Goal: Task Accomplishment & Management: Manage account settings

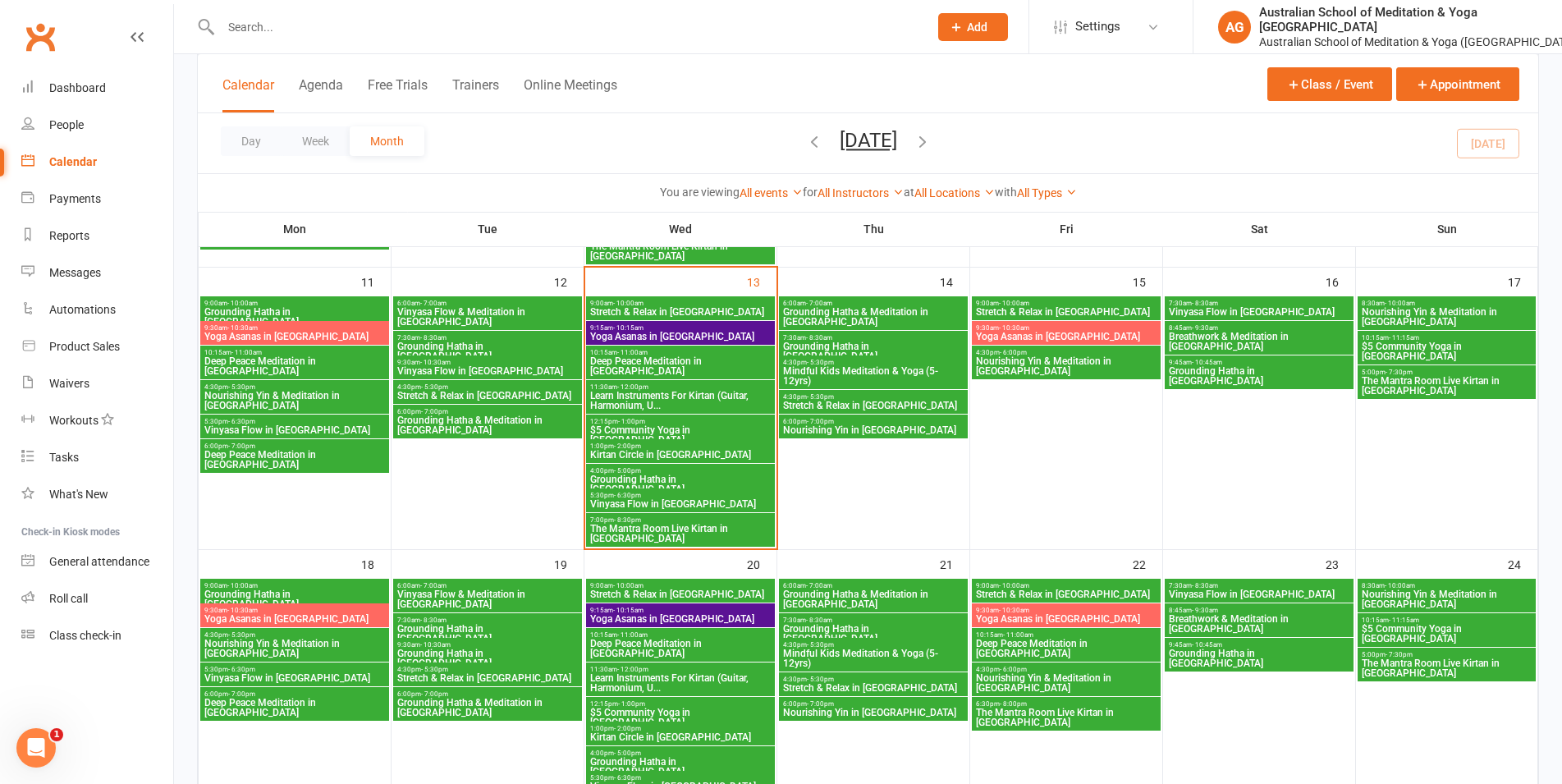
click at [853, 434] on span "Nourishing Yin in [GEOGRAPHIC_DATA]" at bounding box center [874, 430] width 182 height 10
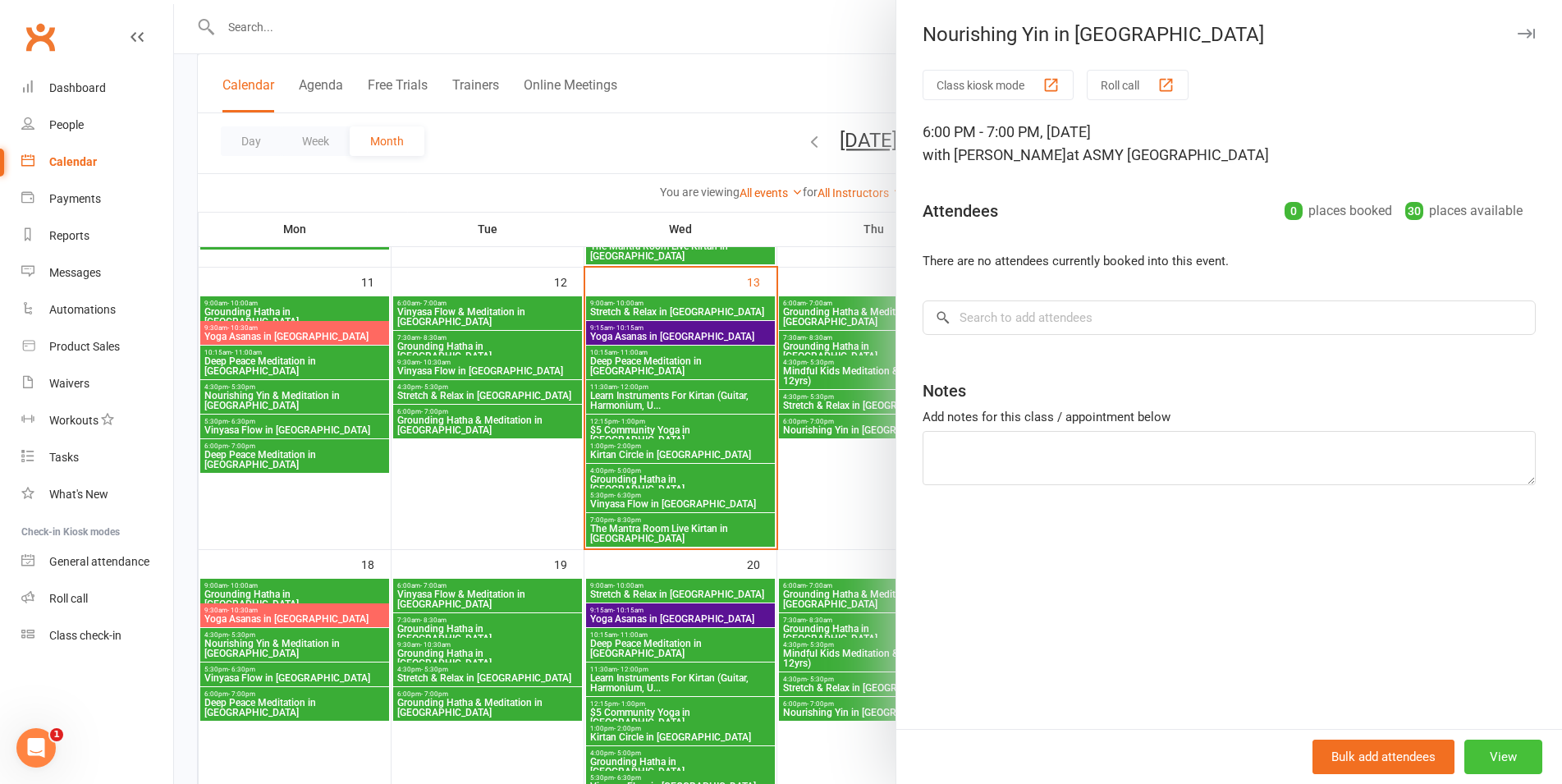
click at [1481, 750] on button "View" at bounding box center [1503, 756] width 78 height 35
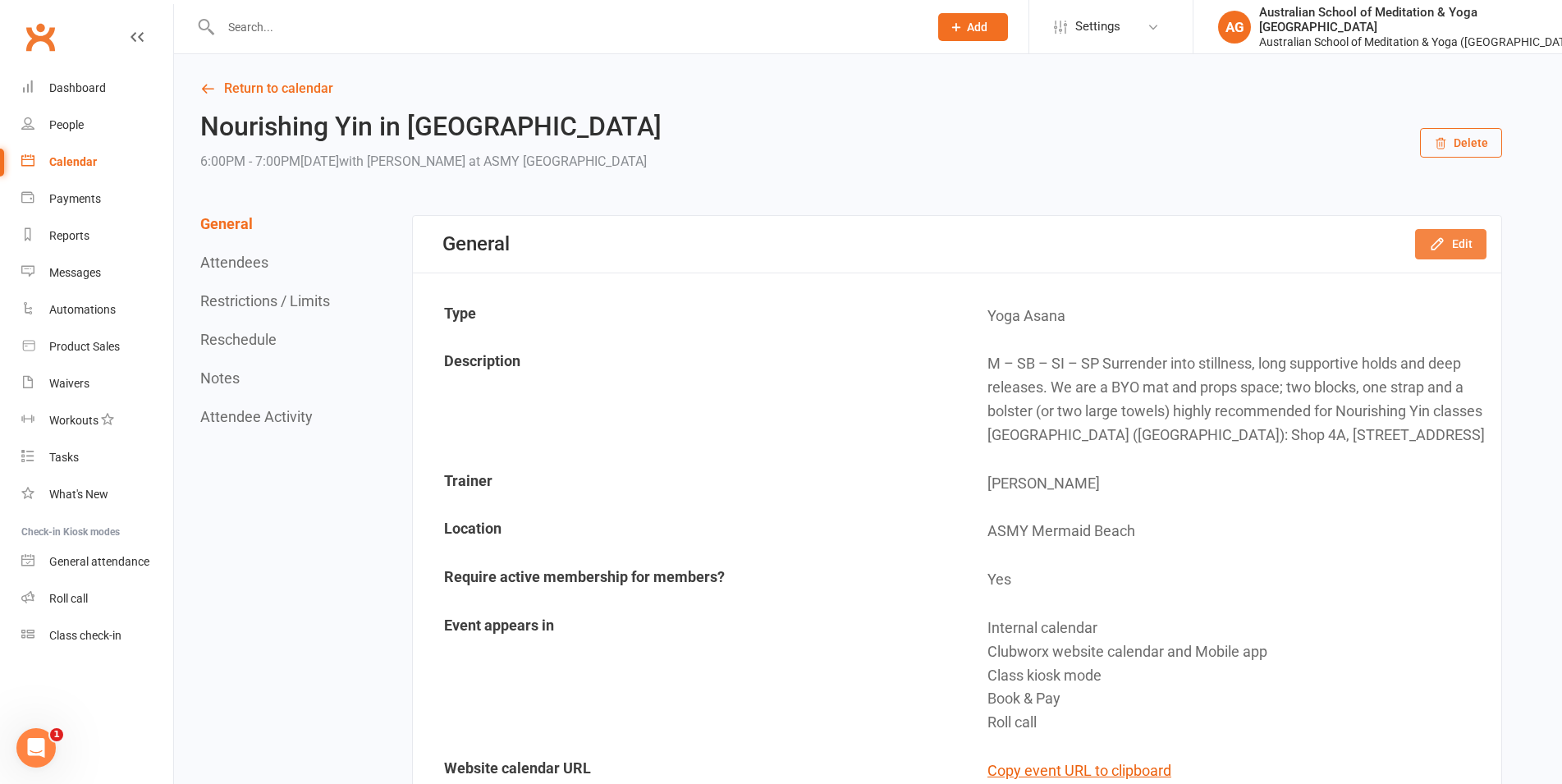
click at [1444, 239] on icon "button" at bounding box center [1437, 243] width 16 height 16
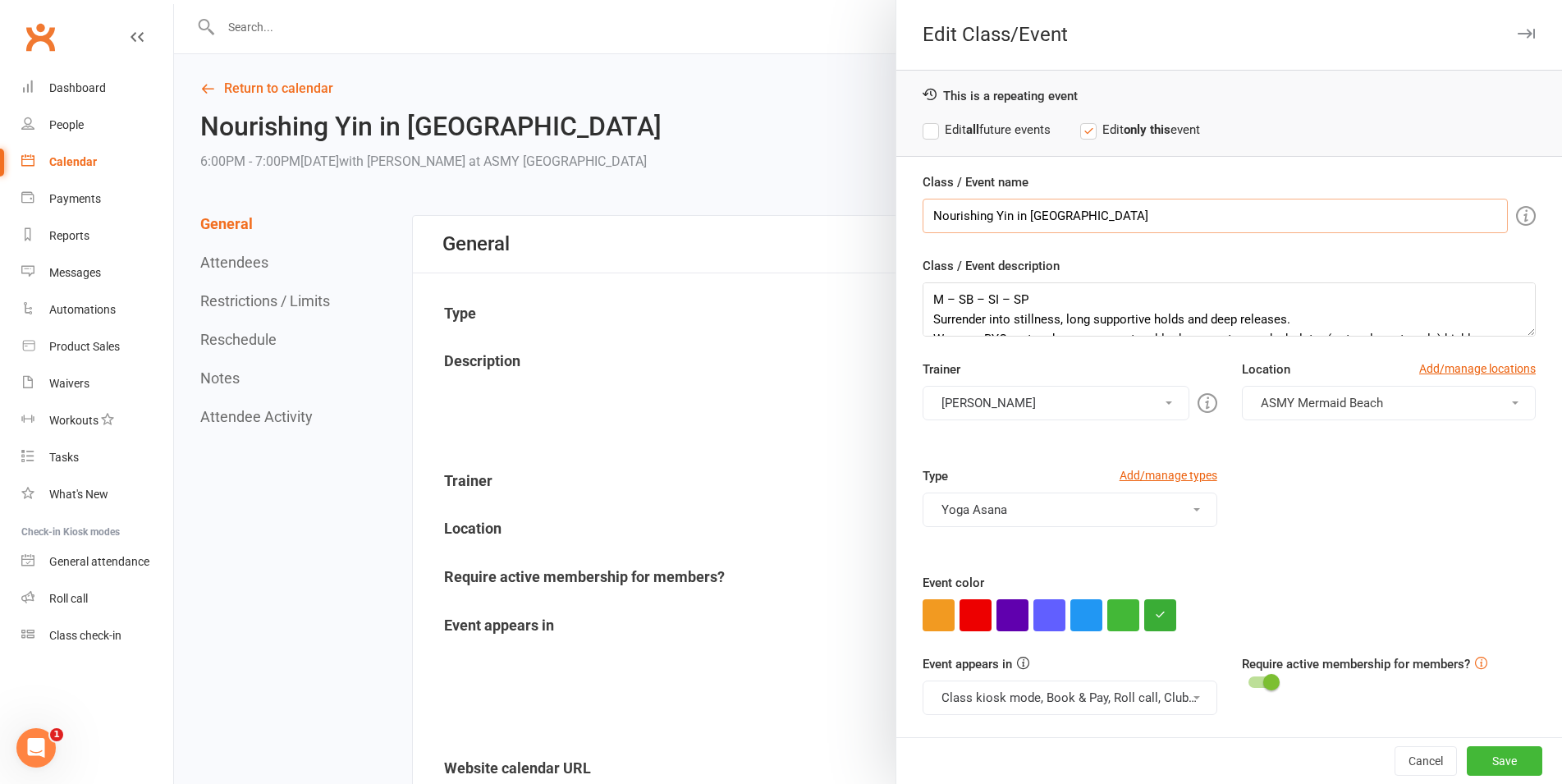
click at [1006, 214] on input "Nourishing Yin in [GEOGRAPHIC_DATA]" at bounding box center [1215, 216] width 586 height 35
drag, startPoint x: 1005, startPoint y: 216, endPoint x: 907, endPoint y: 216, distance: 98.0
click at [923, 216] on input "Nourishing Yin in [GEOGRAPHIC_DATA]" at bounding box center [1215, 216] width 586 height 35
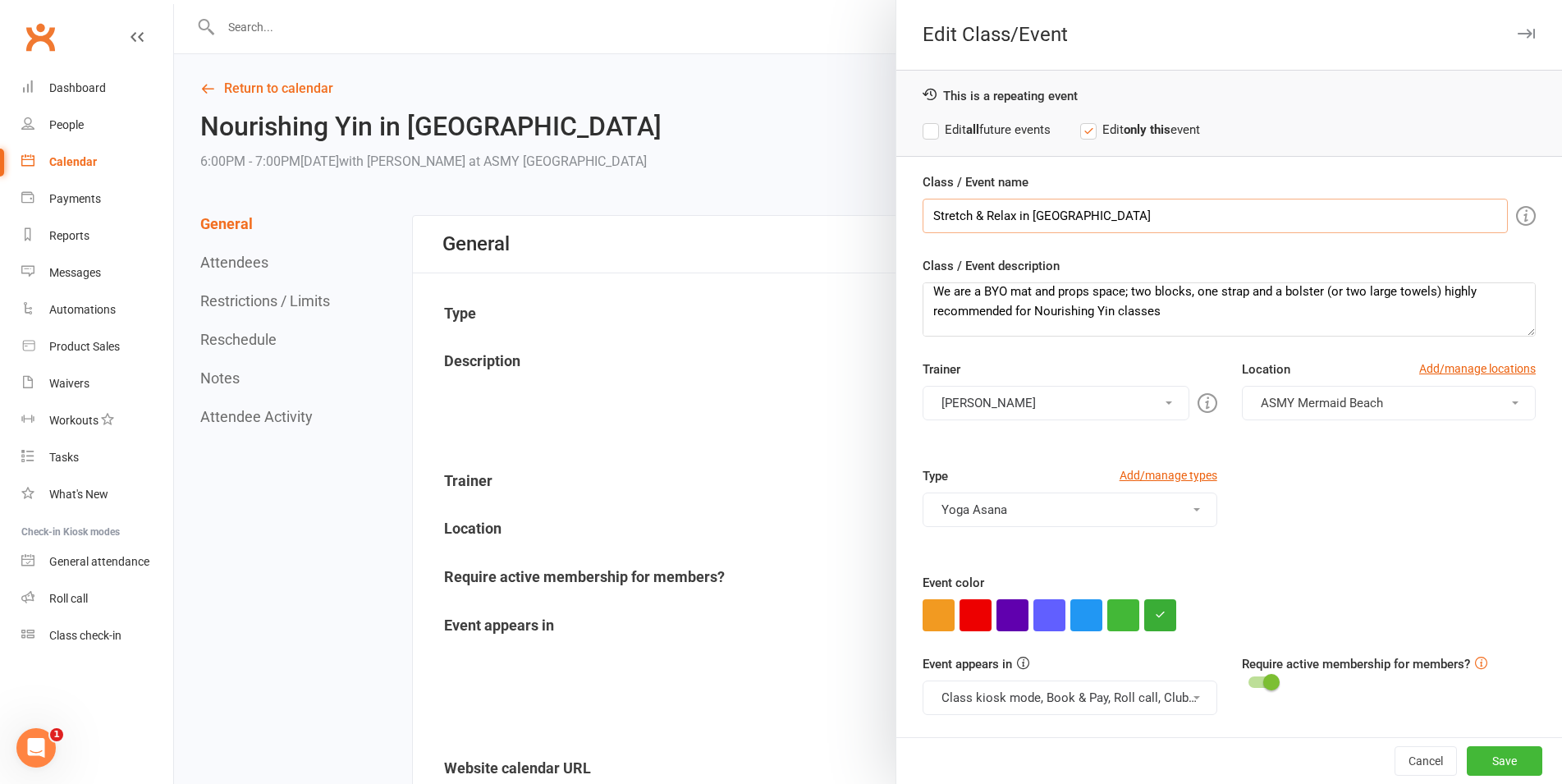
type input "Stretch & Relax in [GEOGRAPHIC_DATA]"
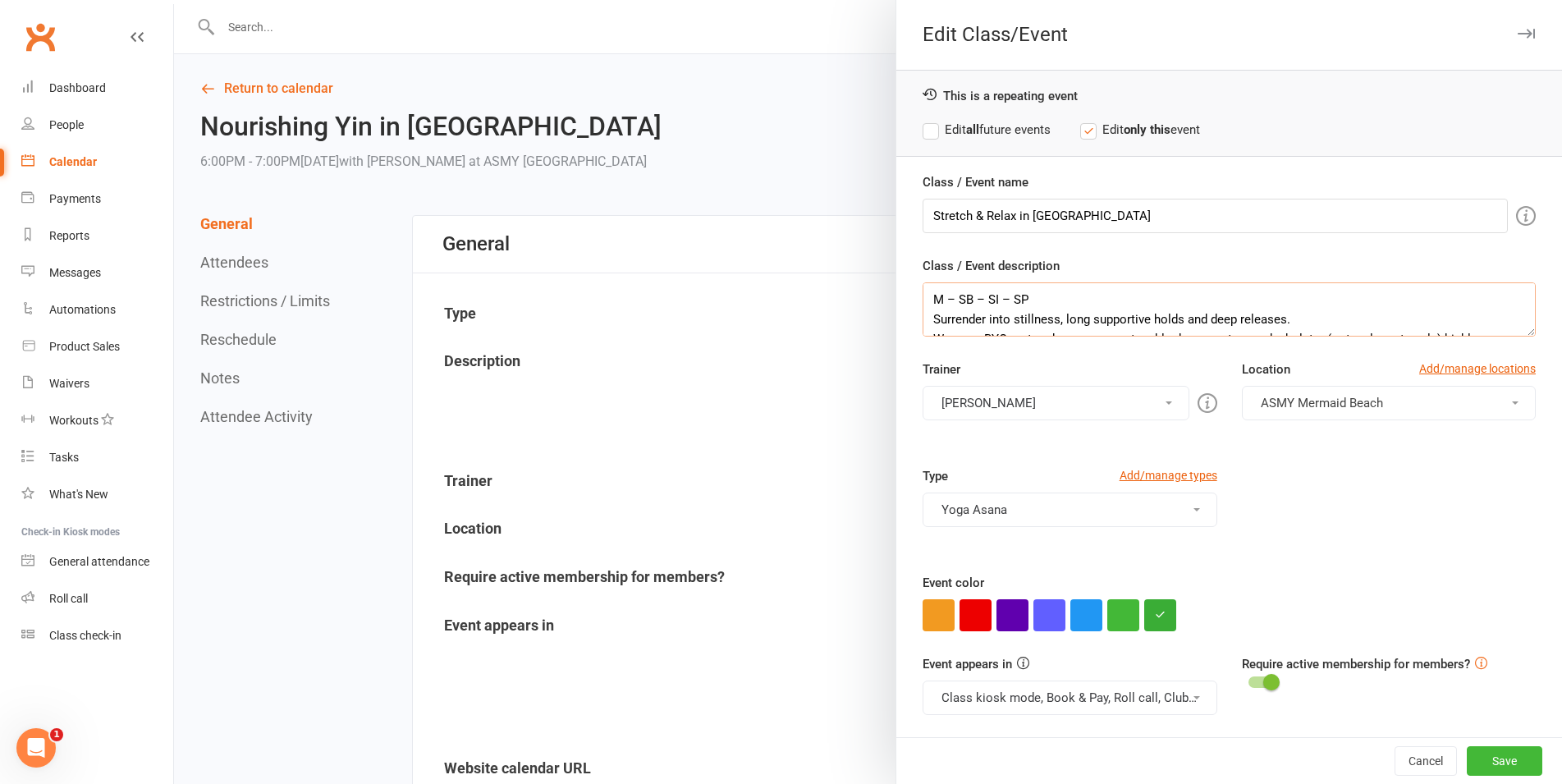
drag, startPoint x: 1174, startPoint y: 312, endPoint x: 905, endPoint y: 293, distance: 269.7
click at [923, 293] on textarea "M – SB – SI – SP Surrender into stillness, long supportive holds and deep relea…" at bounding box center [1229, 309] width 613 height 54
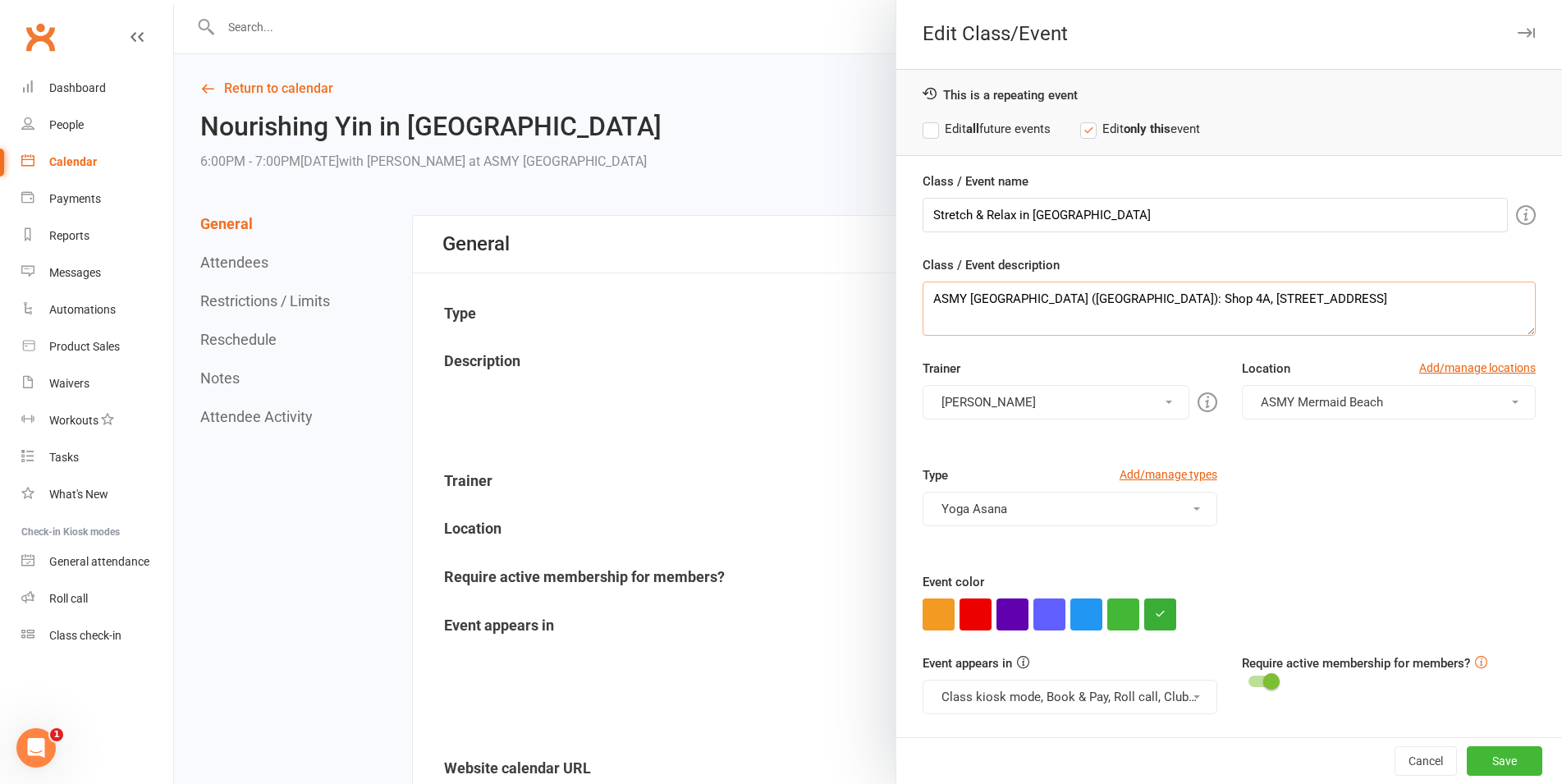
scroll to position [40, 0]
type textarea "ASMY [GEOGRAPHIC_DATA] ([GEOGRAPHIC_DATA]): Shop 4A, [STREET_ADDRESS]"
click at [997, 393] on button "[PERSON_NAME]" at bounding box center [1056, 402] width 266 height 35
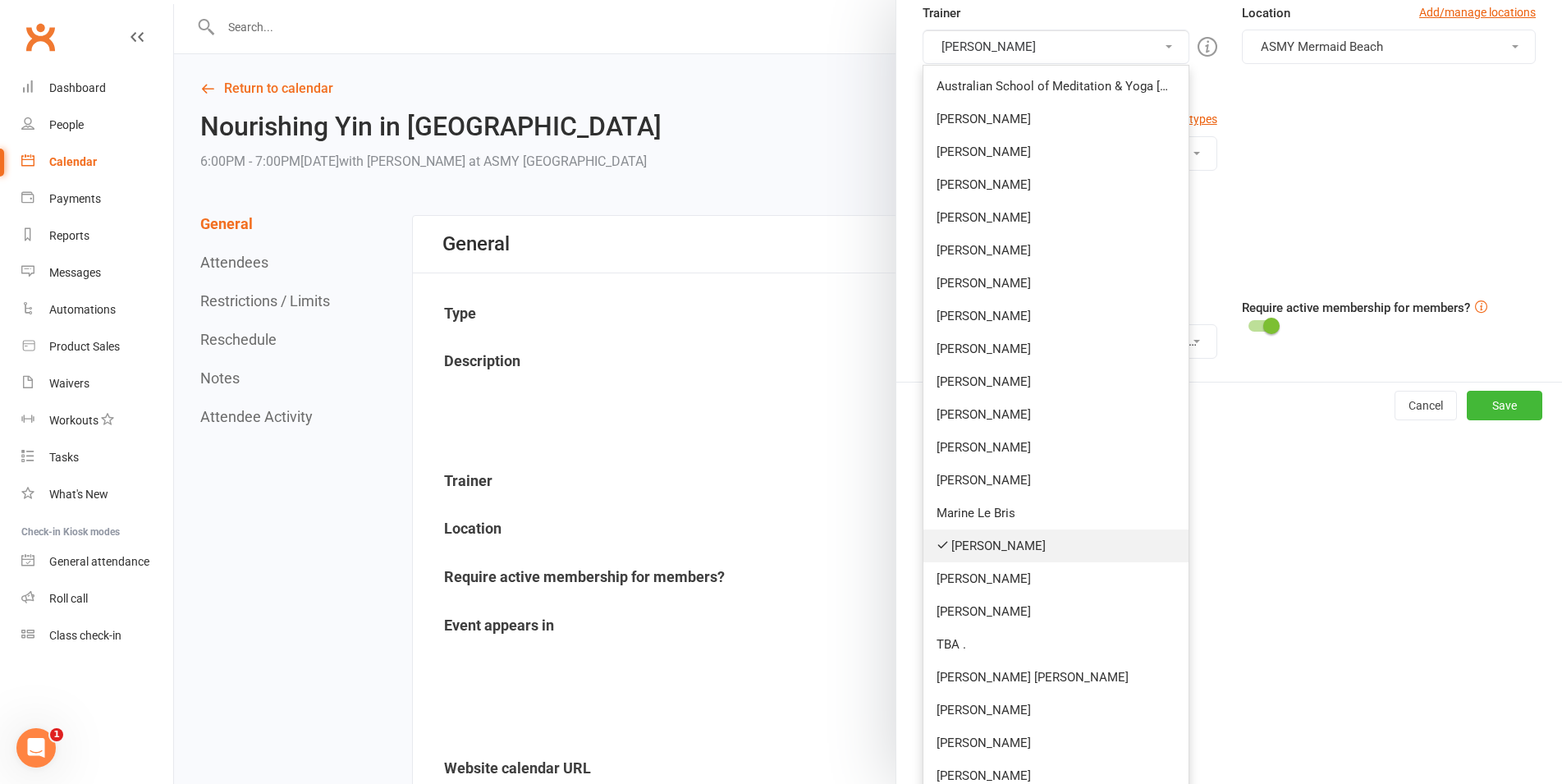
click at [988, 541] on link "[PERSON_NAME]" at bounding box center [1056, 546] width 265 height 33
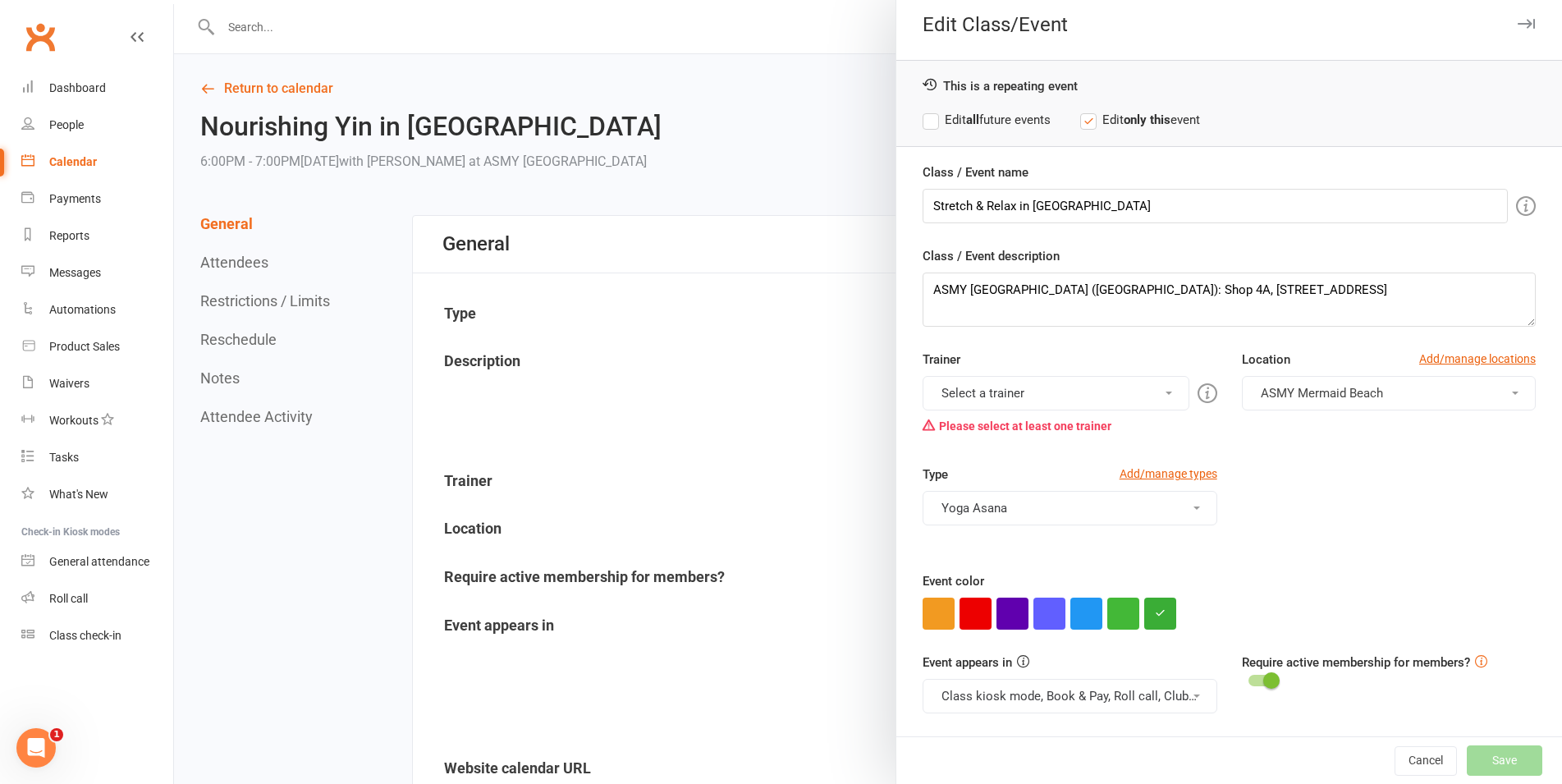
click at [988, 404] on button "Select a trainer" at bounding box center [1056, 392] width 266 height 35
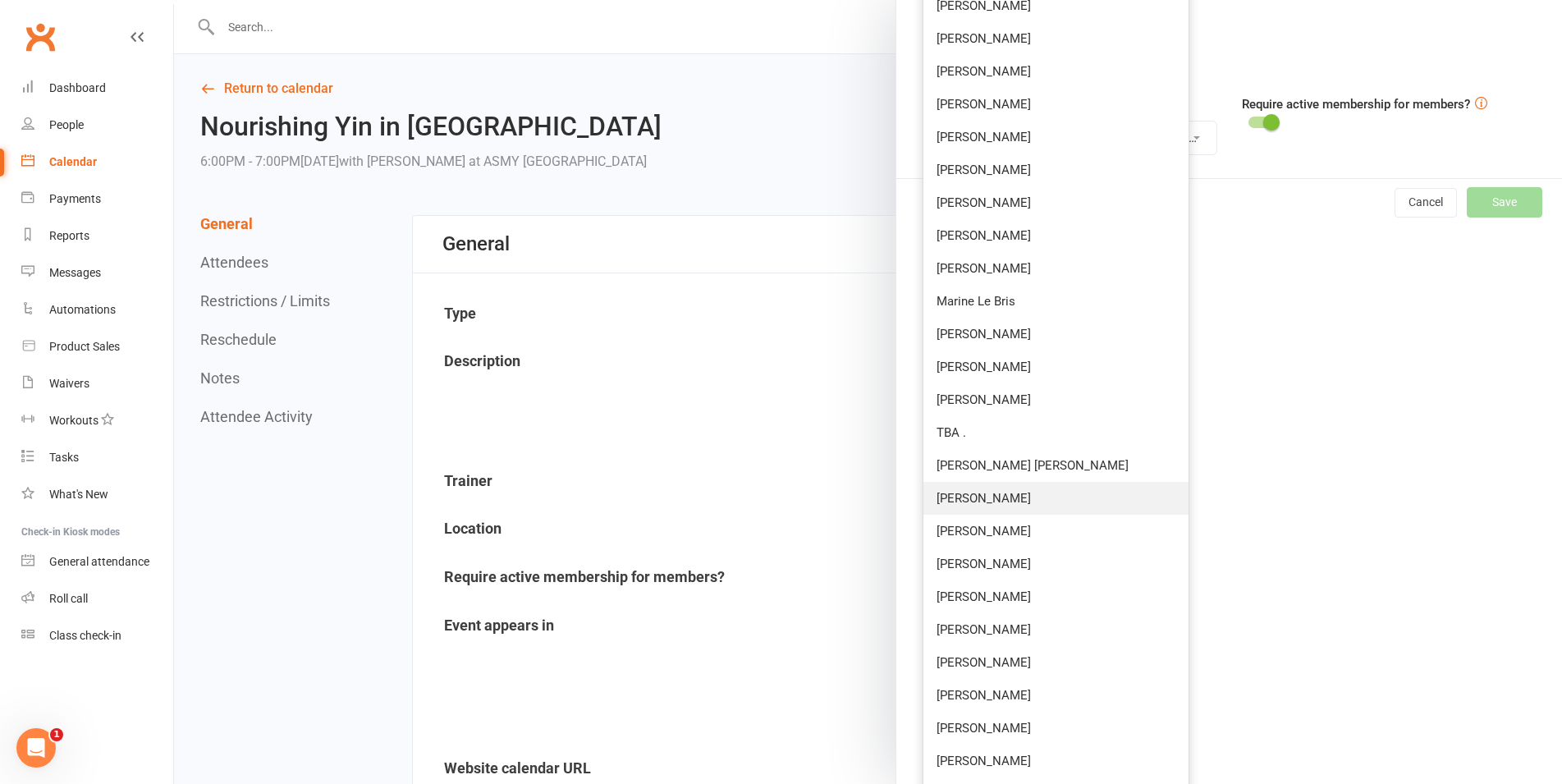
scroll to position [600, 0]
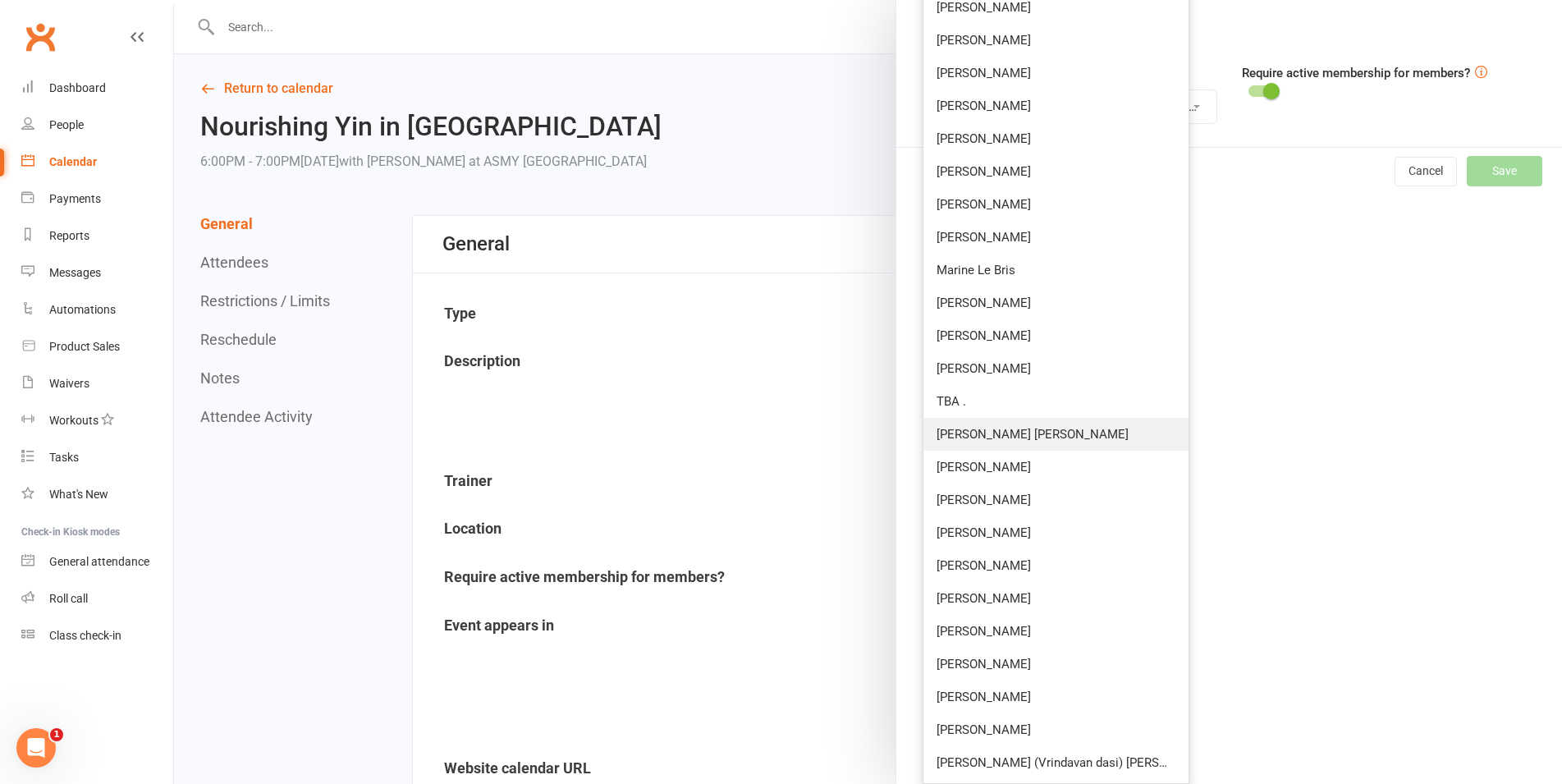
click at [982, 434] on link "[PERSON_NAME] [PERSON_NAME]" at bounding box center [1056, 434] width 265 height 33
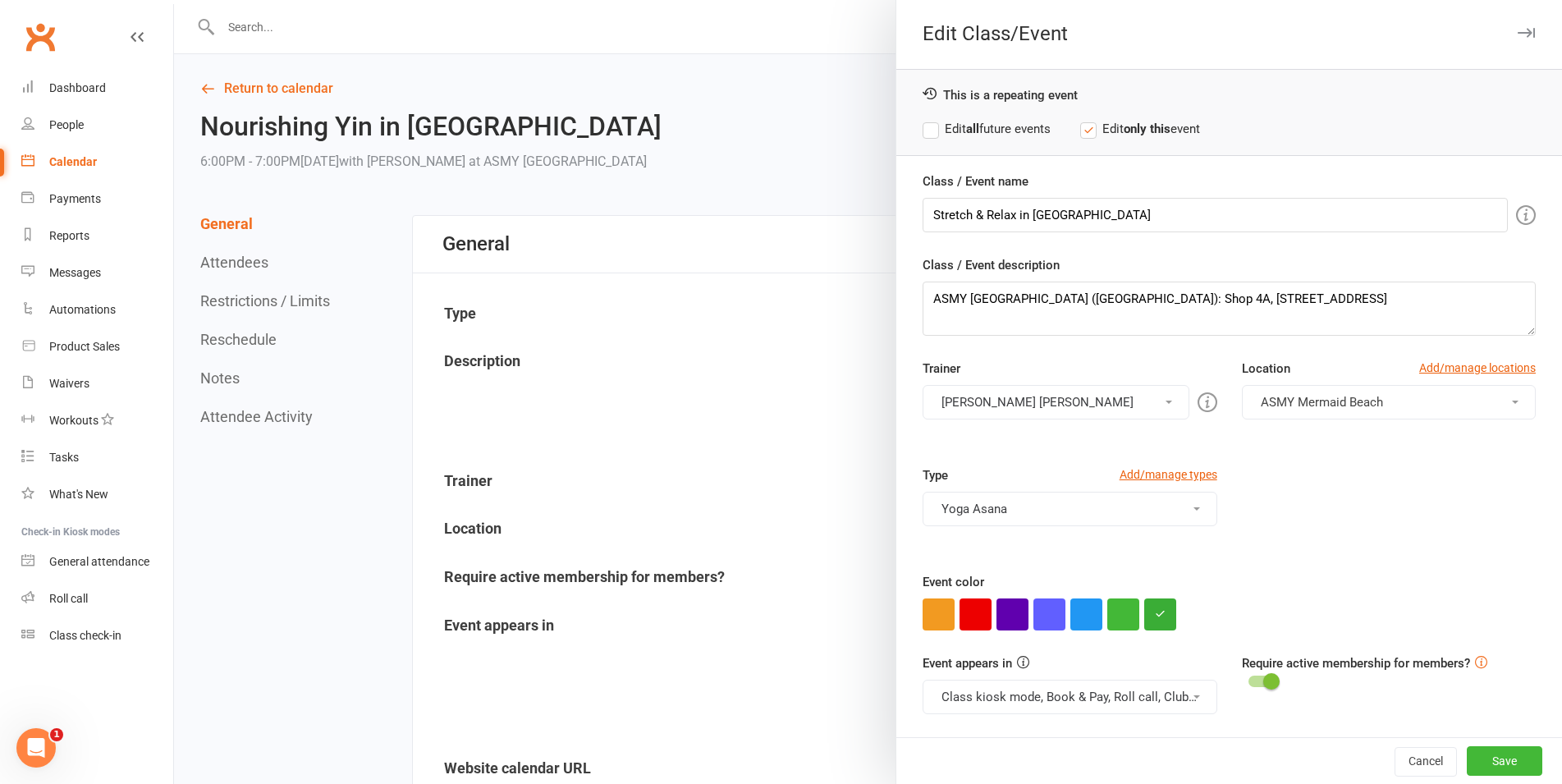
scroll to position [2, 0]
click at [1474, 760] on button "Save" at bounding box center [1505, 760] width 76 height 29
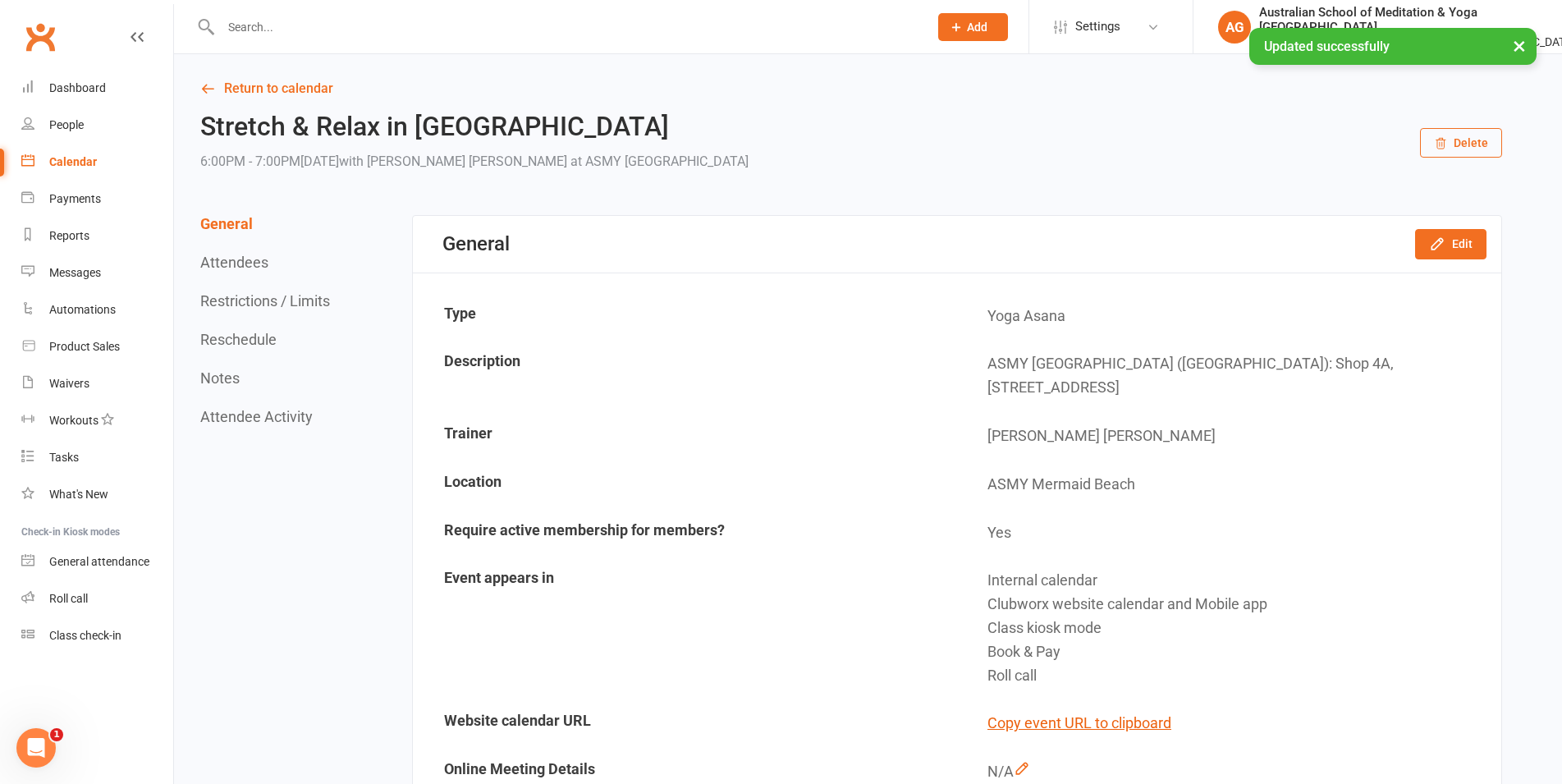
click at [52, 158] on div "Calendar" at bounding box center [72, 162] width 48 height 13
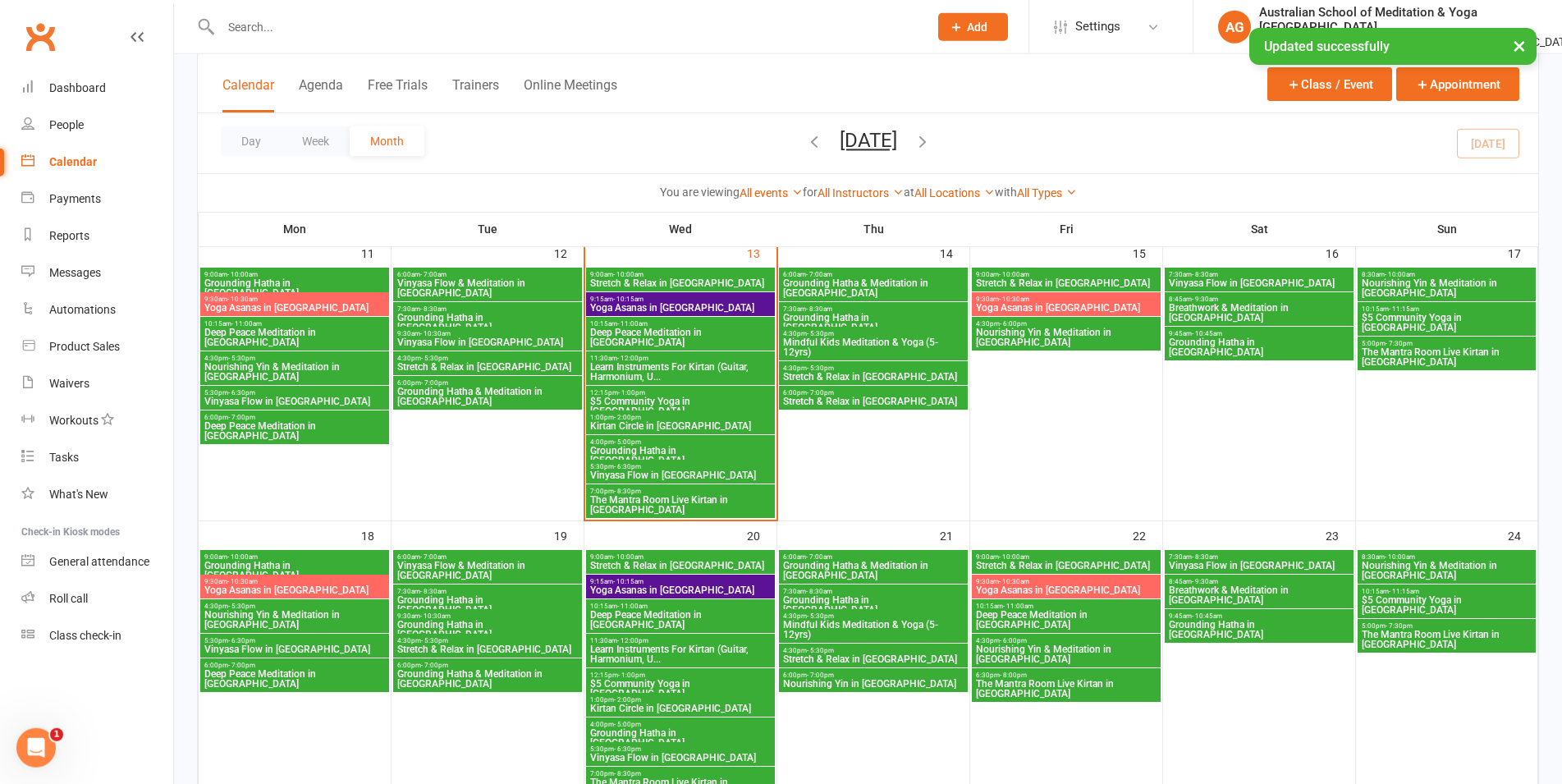
scroll to position [586, 0]
